Goal: Information Seeking & Learning: Learn about a topic

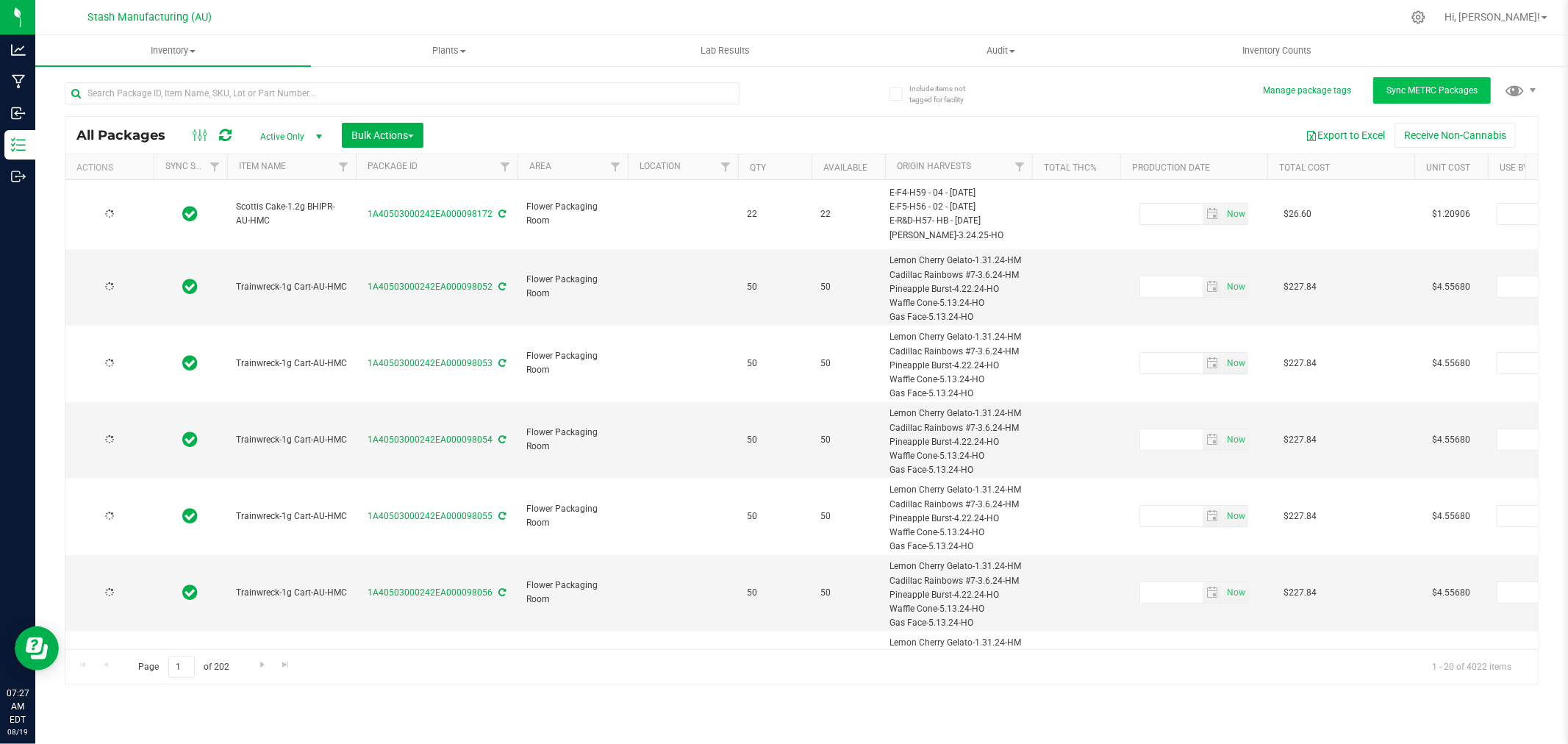
type input "[DATE]"
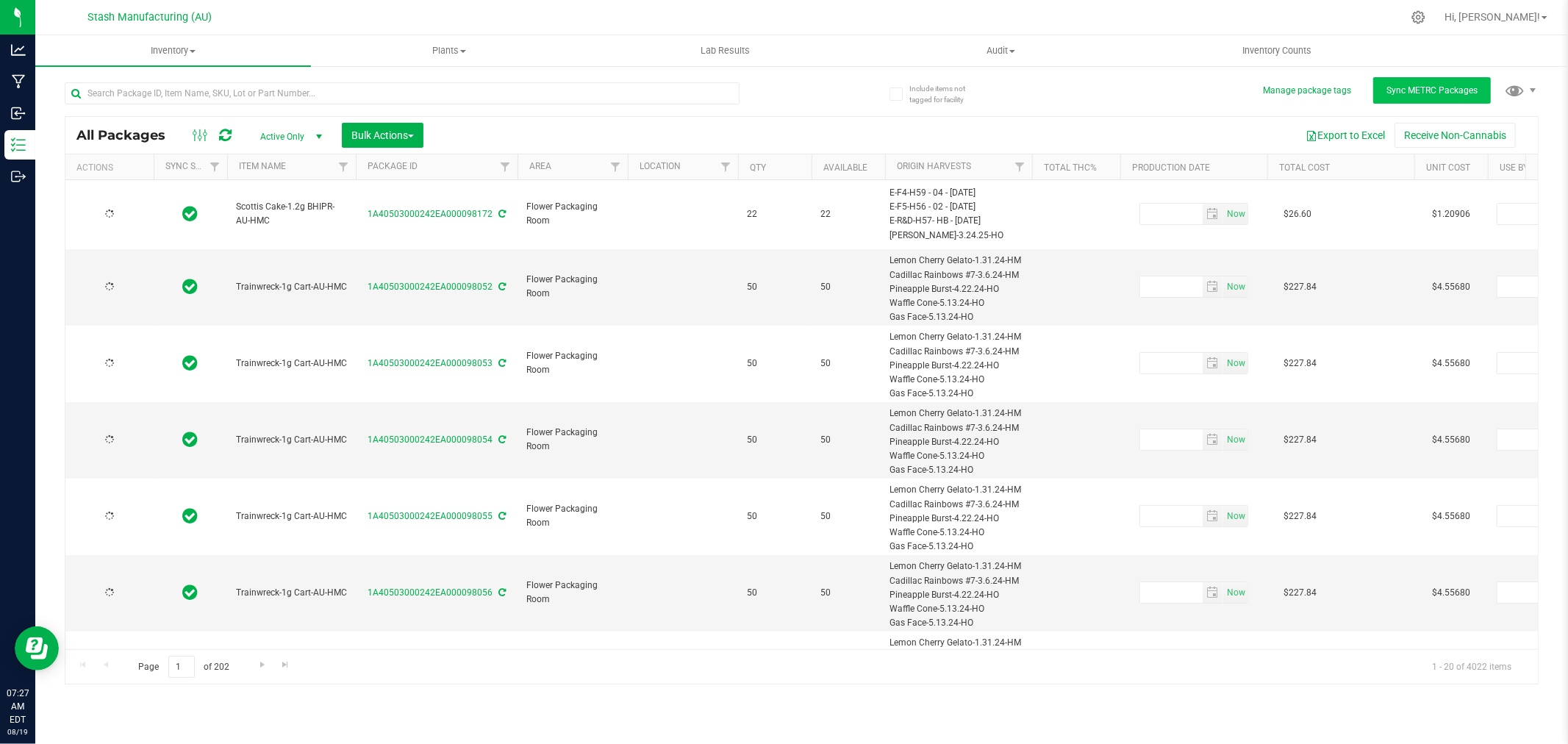
type input "[DATE]"
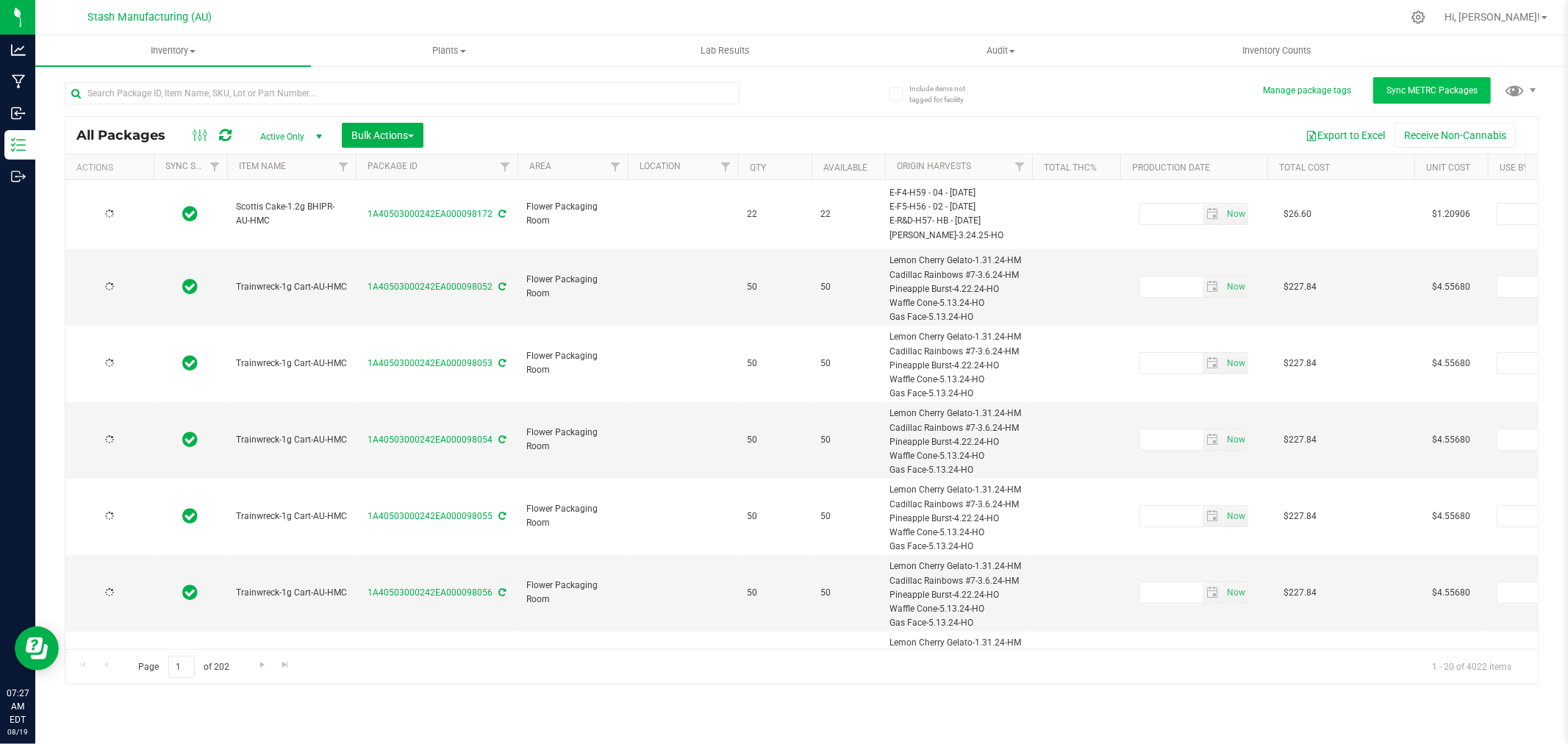
type input "[DATE]"
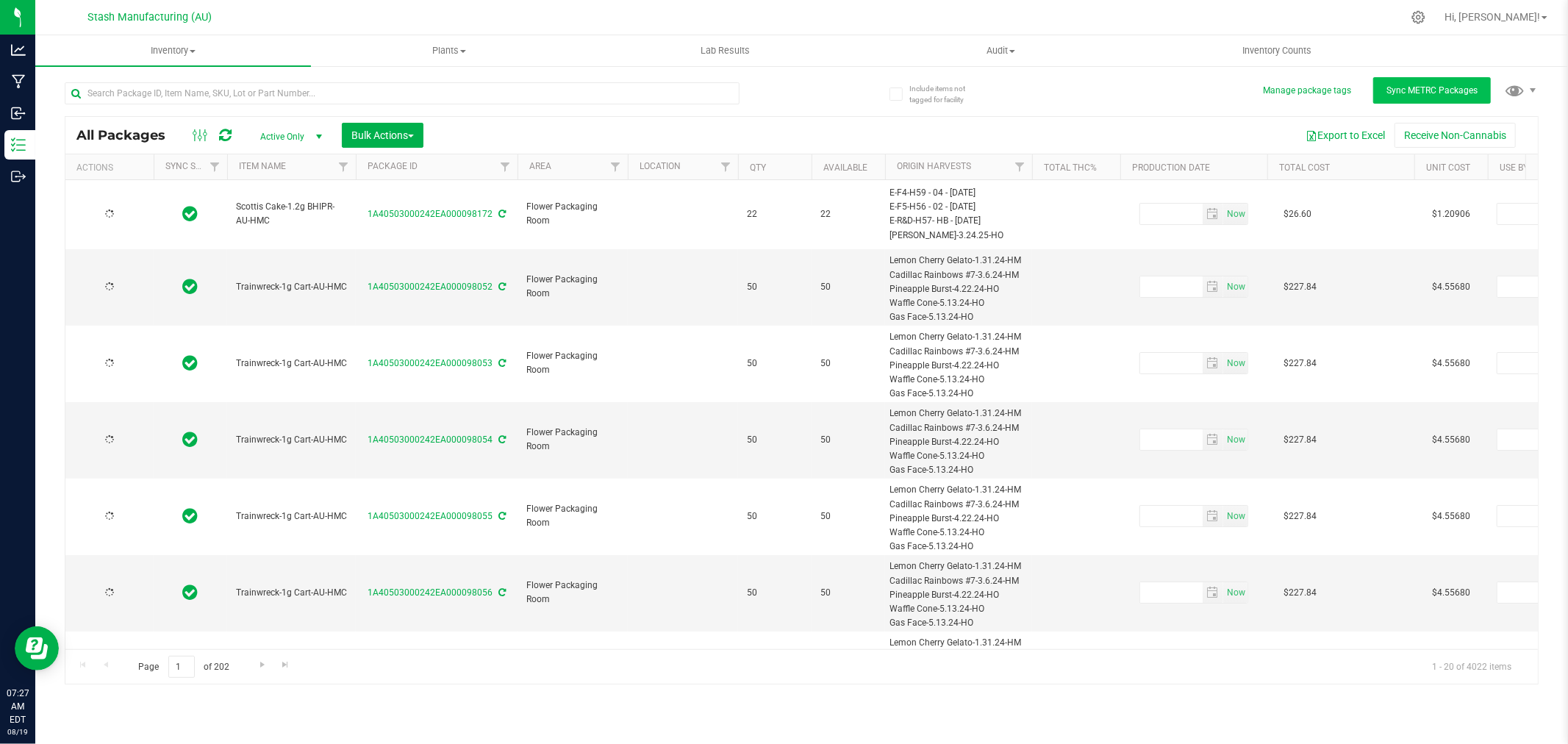
type input "[DATE]"
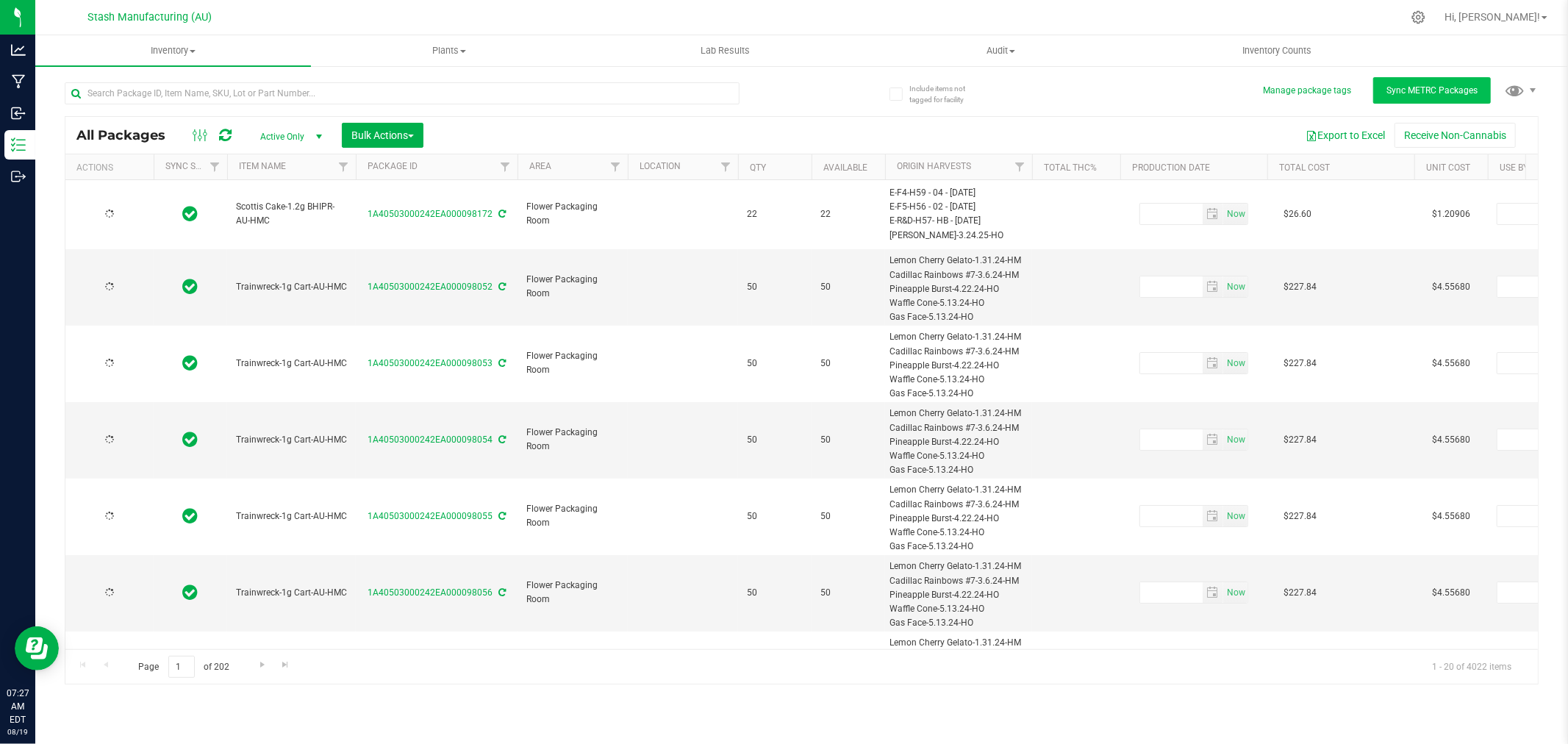
type input "[DATE]"
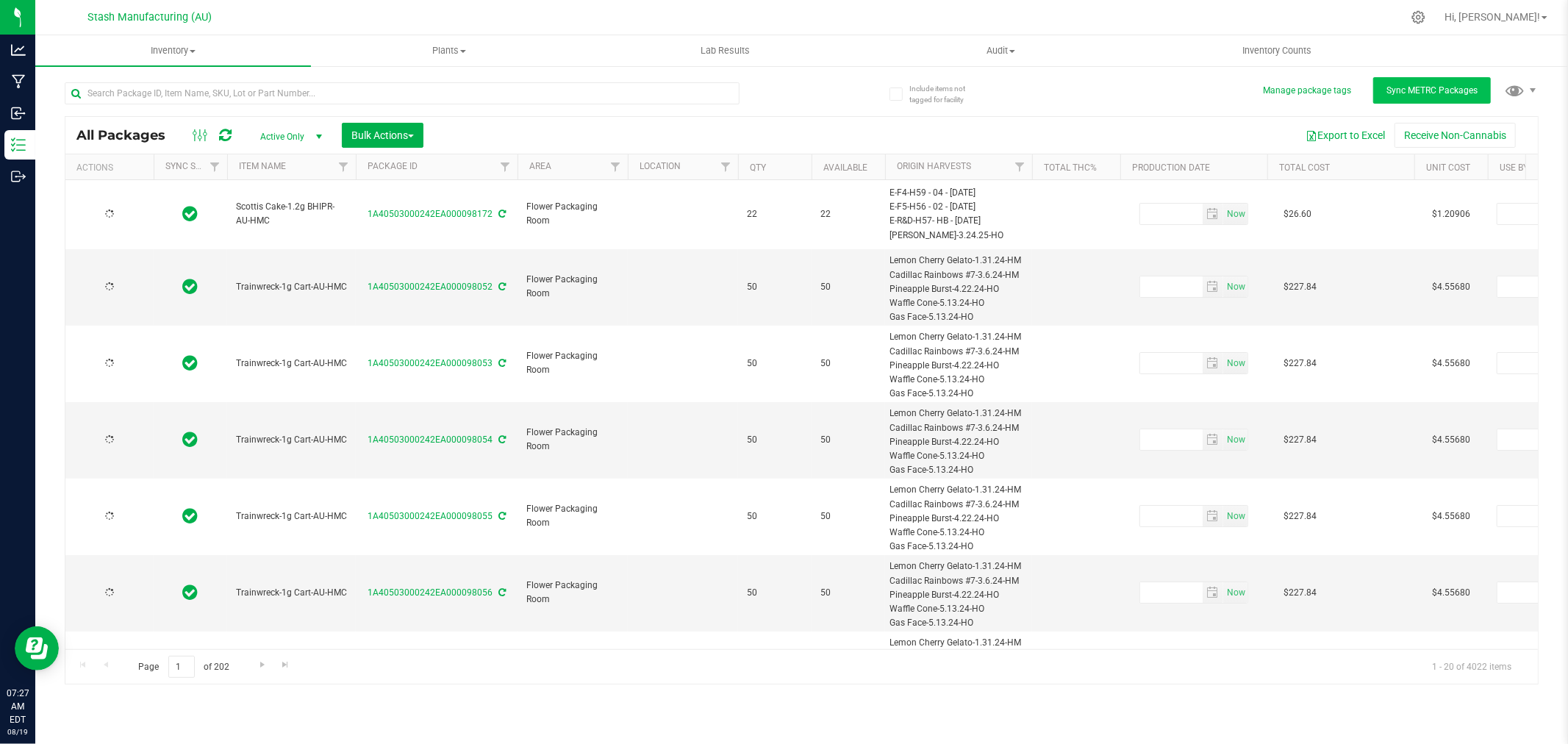
type input "[DATE]"
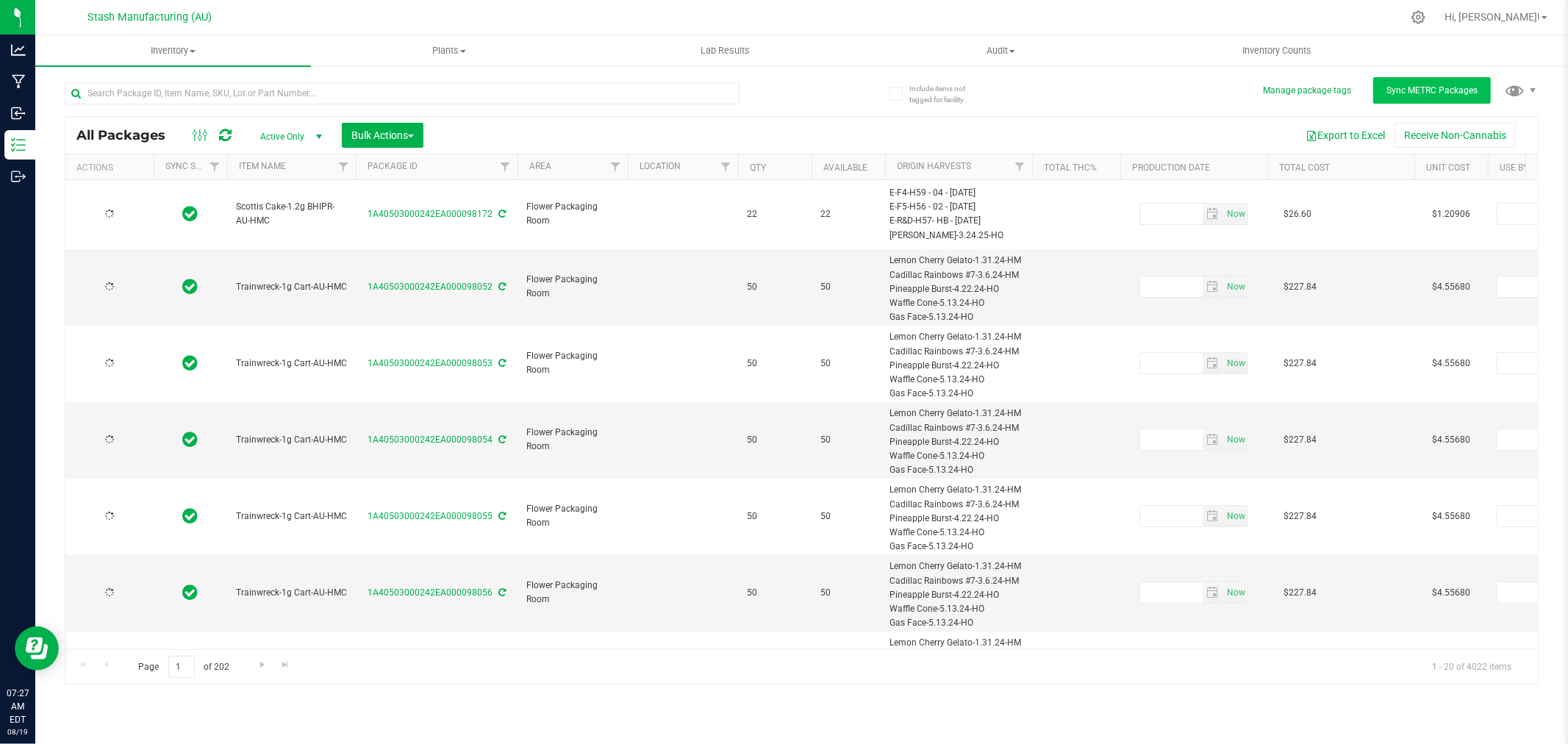
type input "[DATE]"
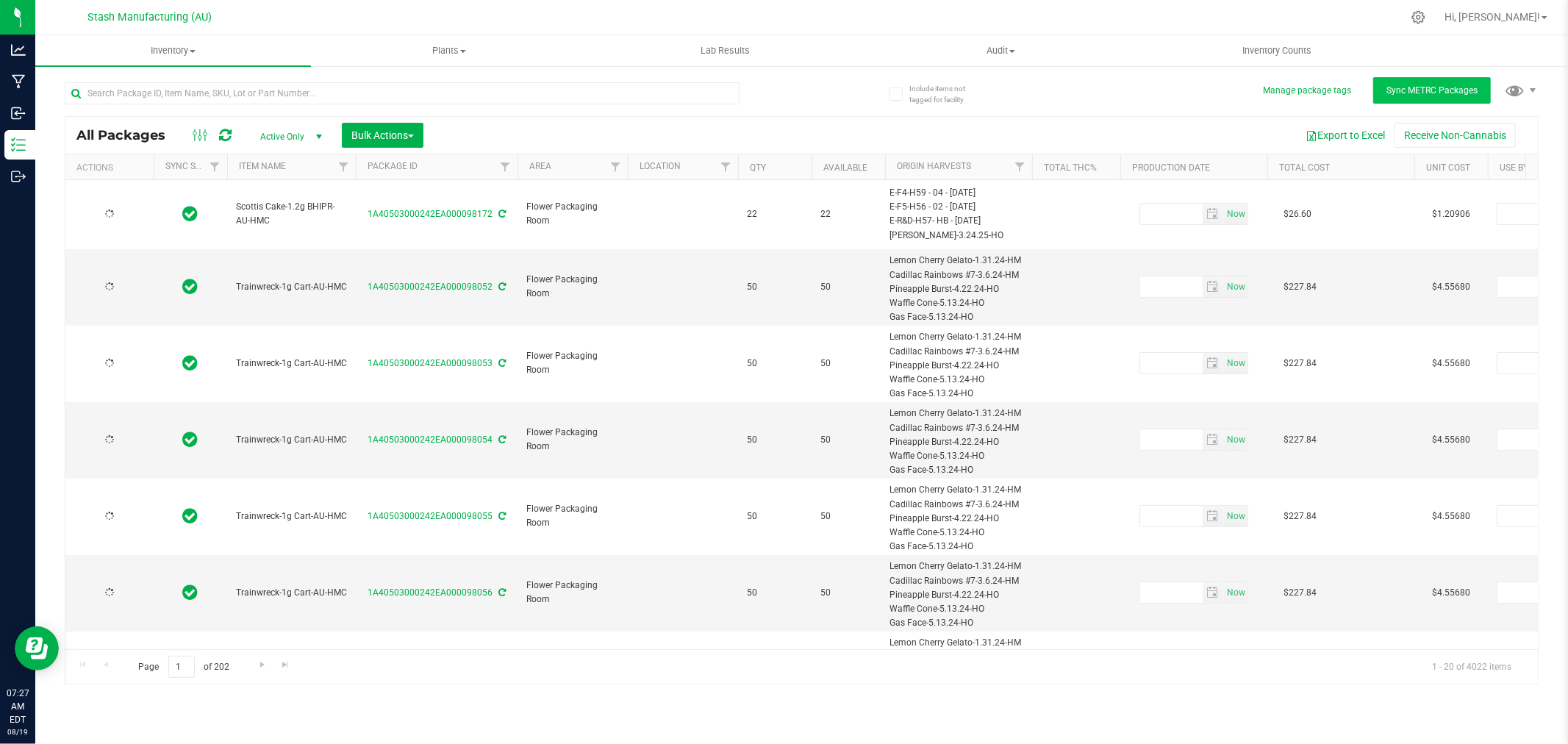
type input "[DATE]"
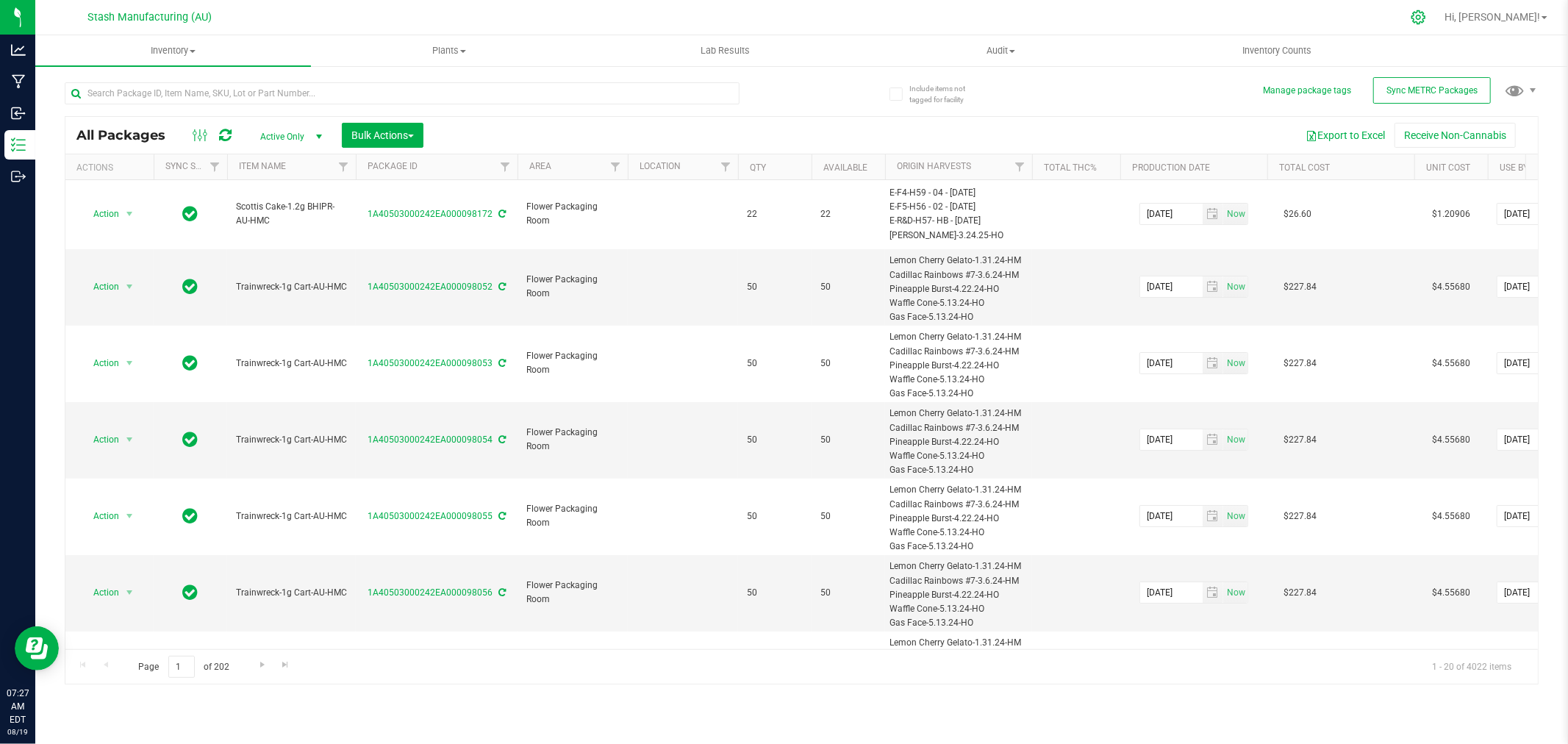
click at [1426, 13] on icon at bounding box center [1418, 17] width 16 height 16
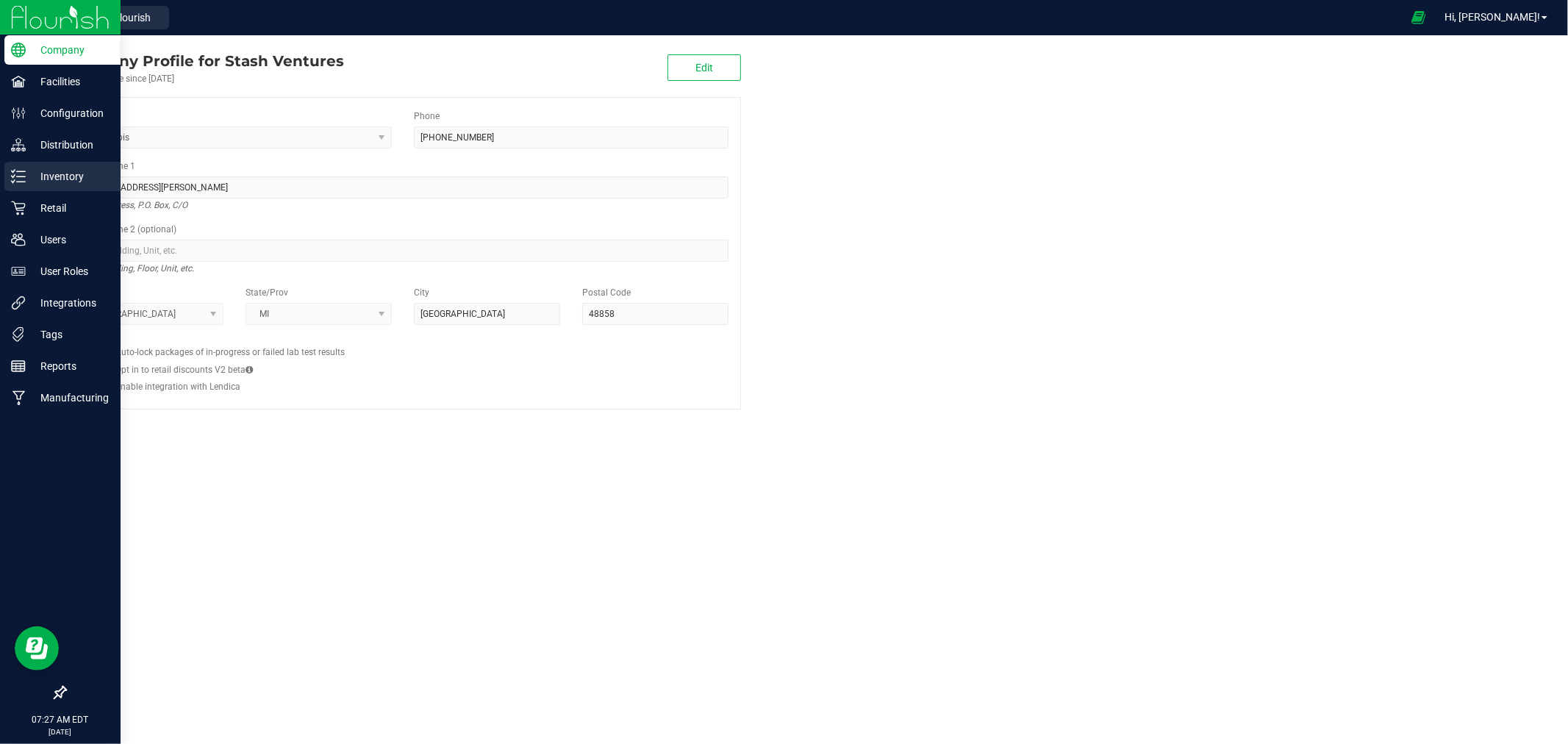
click at [59, 164] on div "Inventory" at bounding box center [62, 176] width 116 height 29
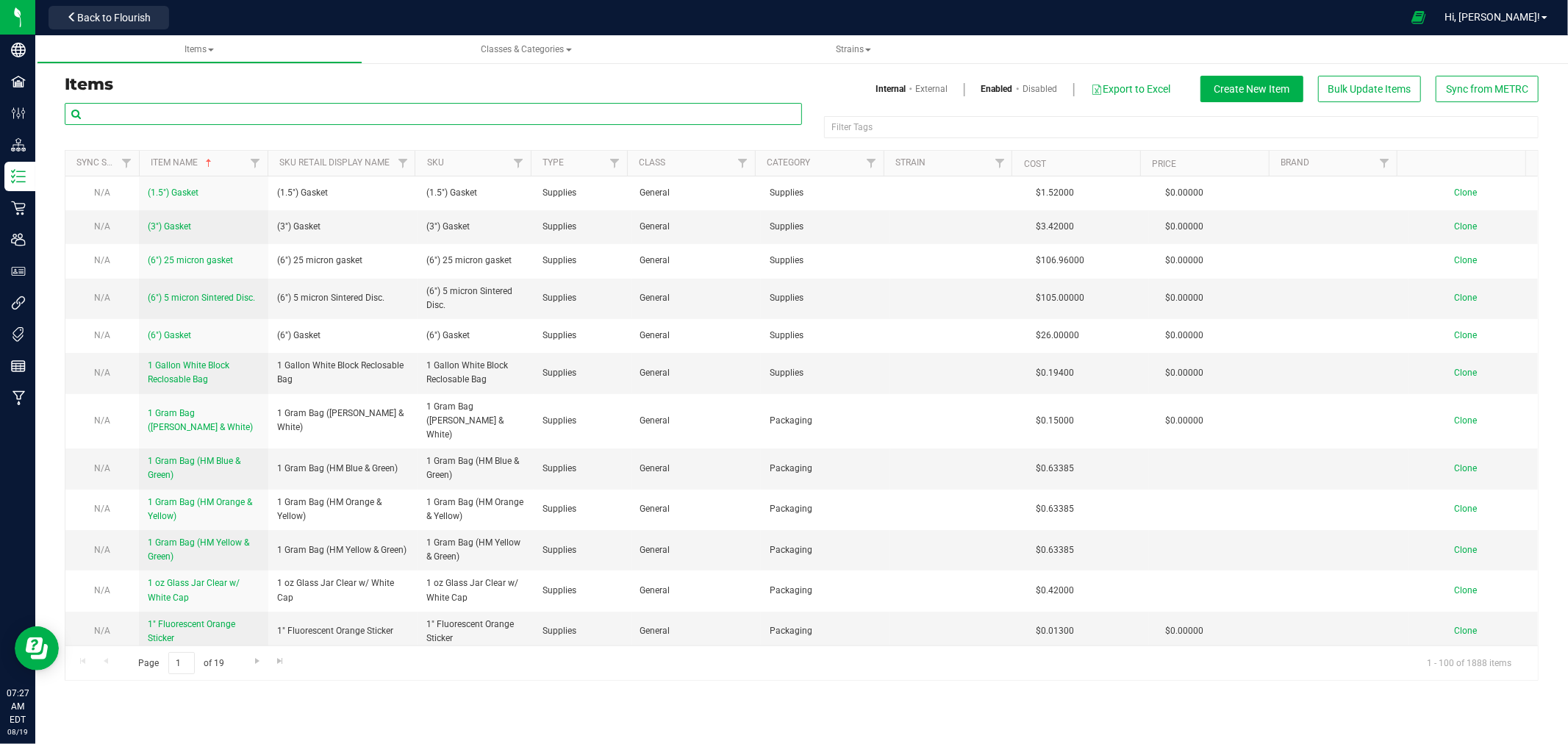
click at [245, 114] on input "text" at bounding box center [433, 114] width 737 height 22
type input "gloves"
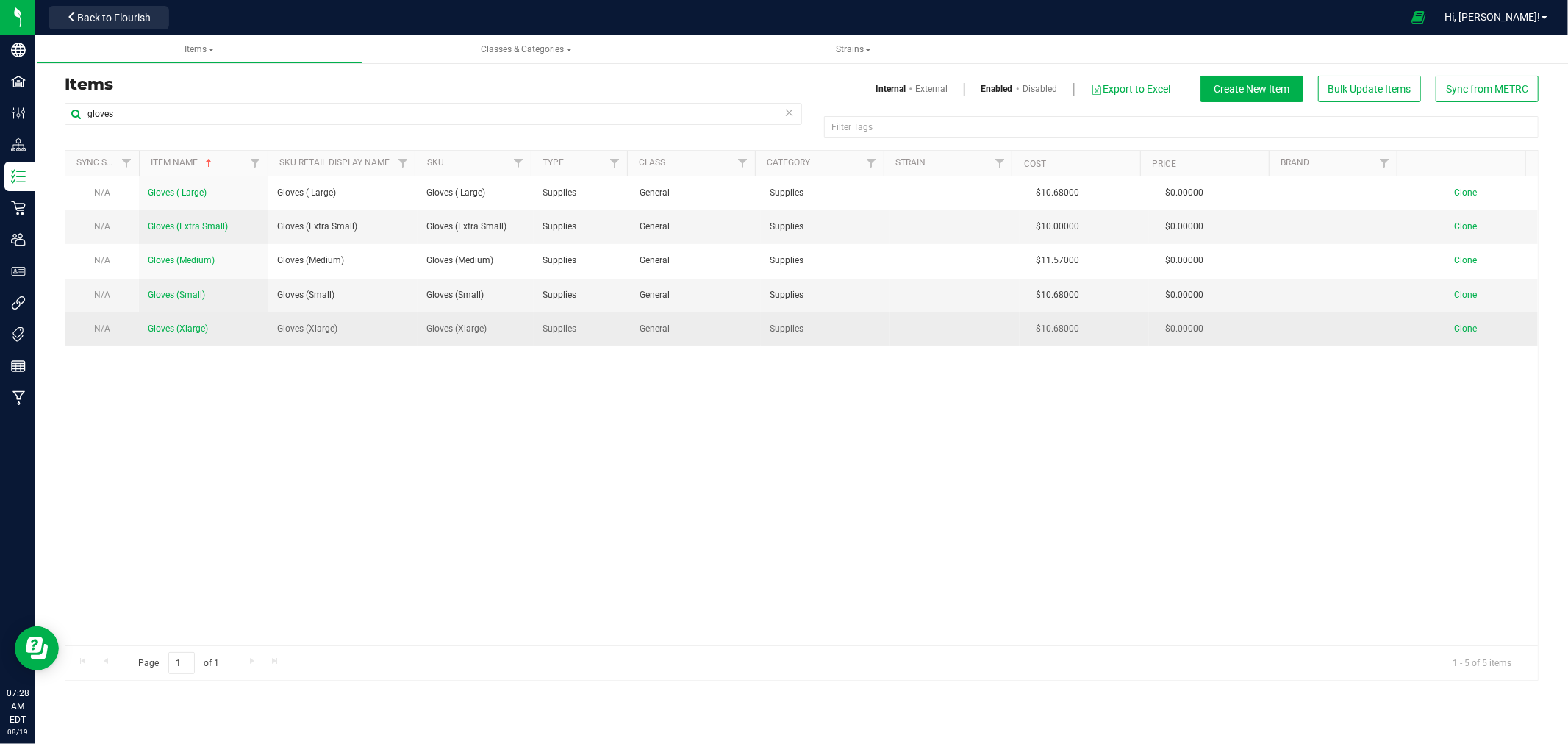
click at [180, 329] on span "Gloves (Xlarge)" at bounding box center [177, 329] width 60 height 11
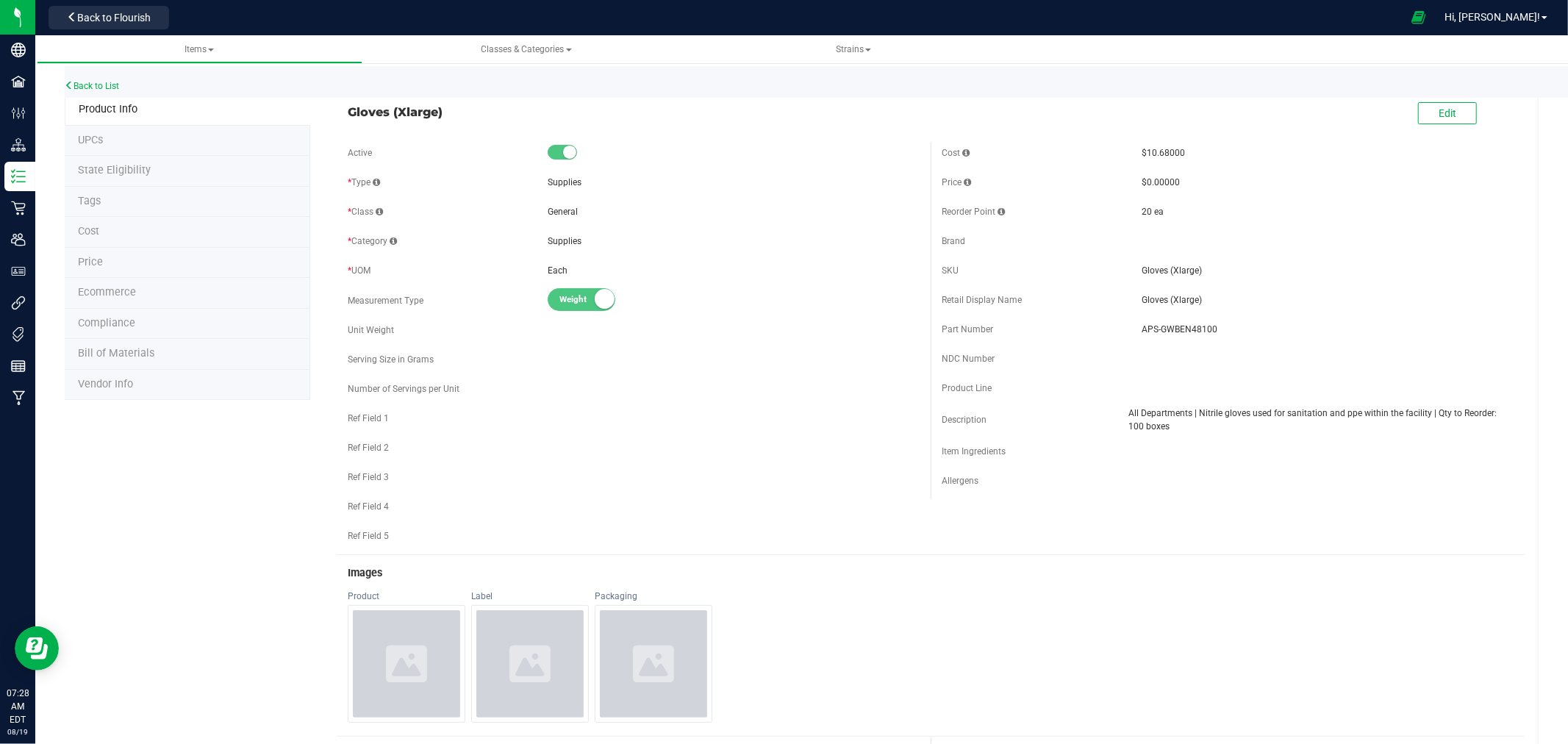
click at [159, 339] on li "Bill of Materials" at bounding box center [187, 354] width 245 height 31
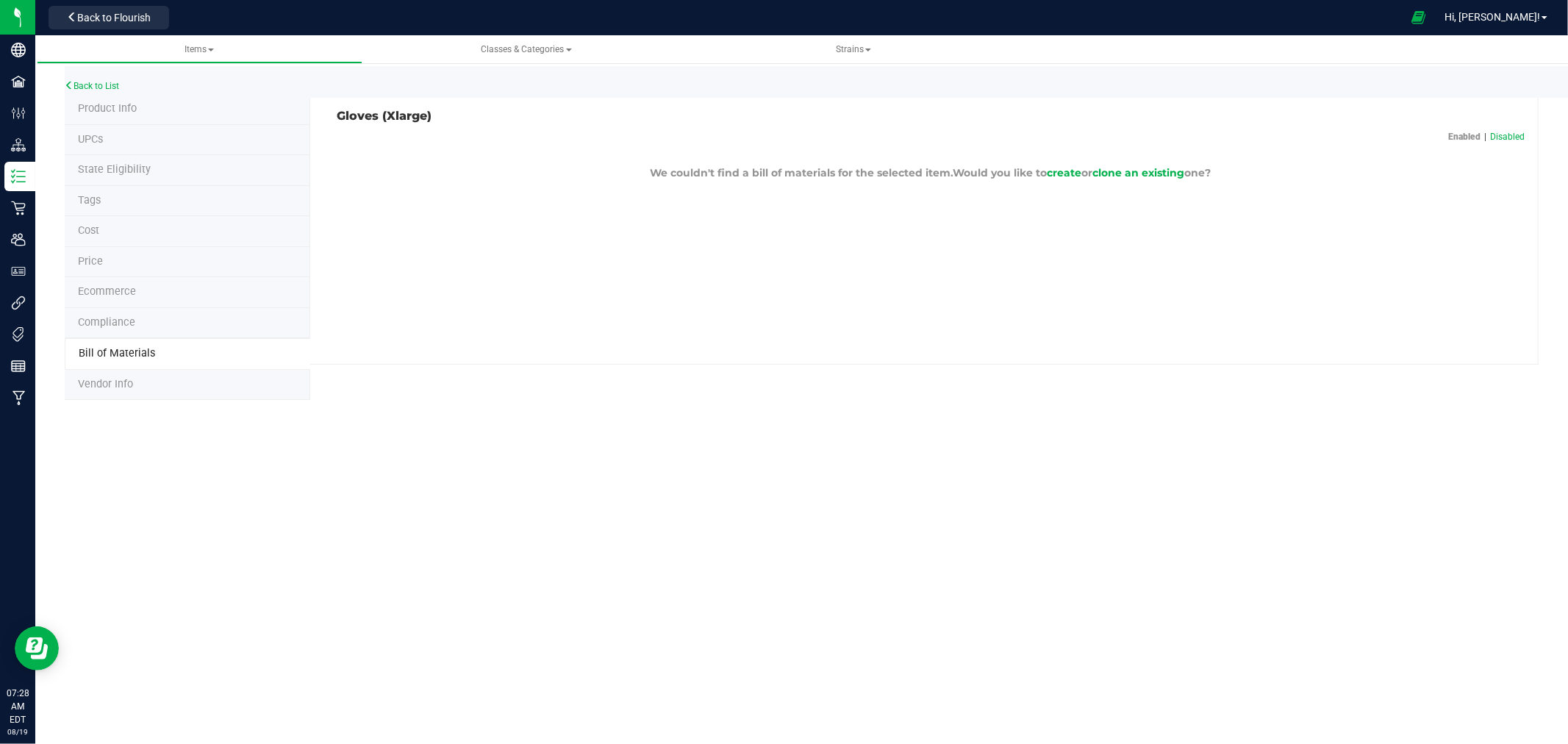
click at [138, 390] on li "Vendor Info" at bounding box center [187, 385] width 245 height 31
